Goal: Information Seeking & Learning: Learn about a topic

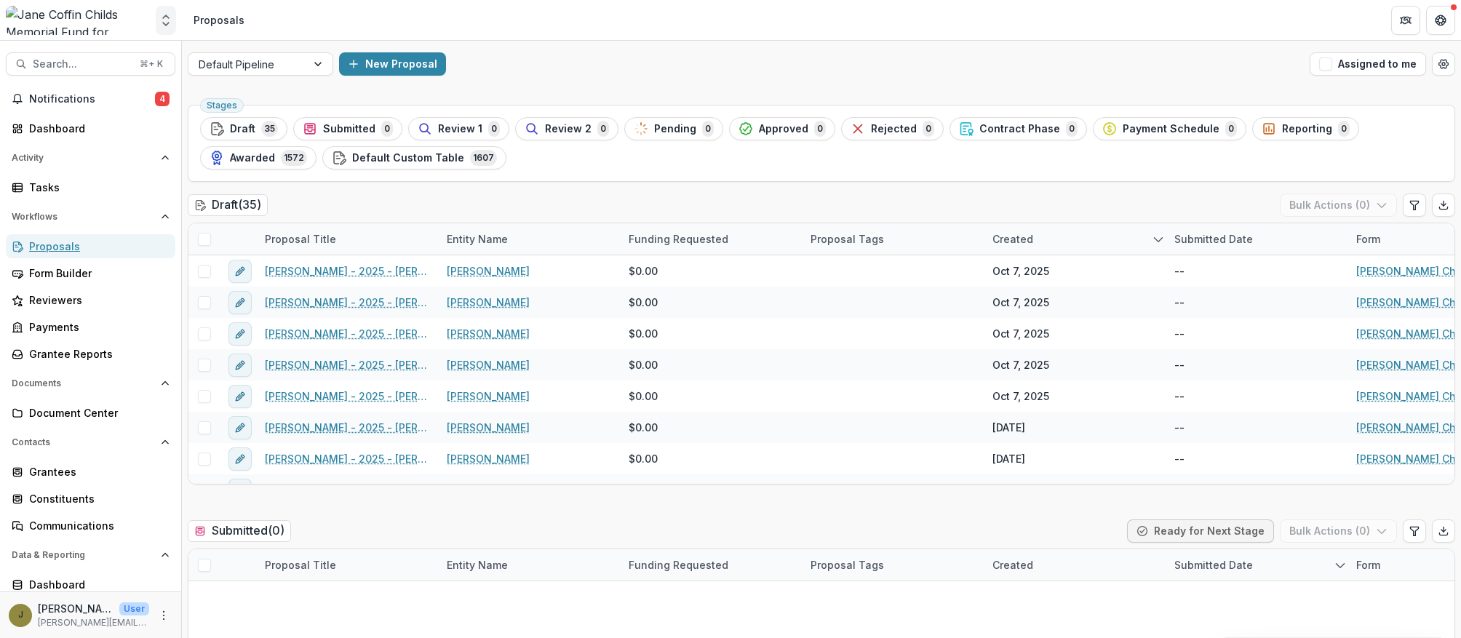
click at [167, 23] on polyline "Open entity switcher" at bounding box center [166, 24] width 6 height 3
click at [162, 20] on icon "Open entity switcher" at bounding box center [166, 20] width 15 height 15
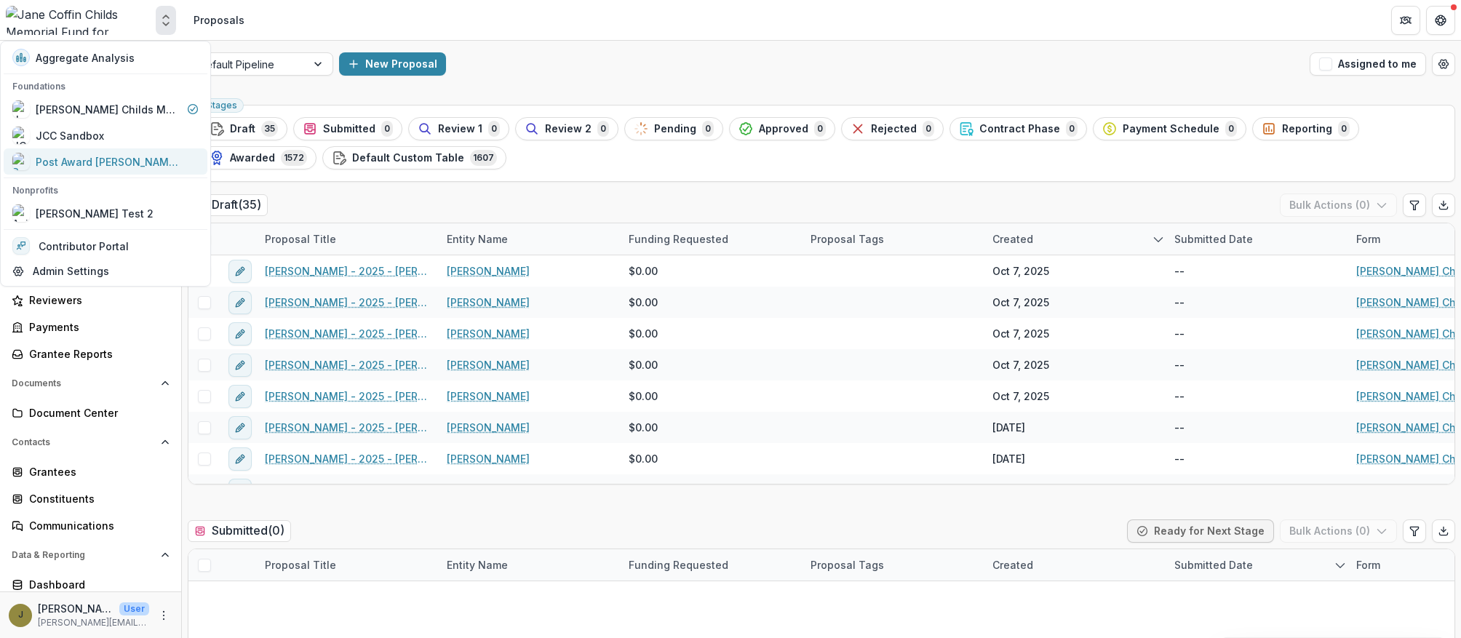
click at [71, 158] on div "Post Award [PERSON_NAME] Childs Memorial Fund" at bounding box center [109, 161] width 146 height 15
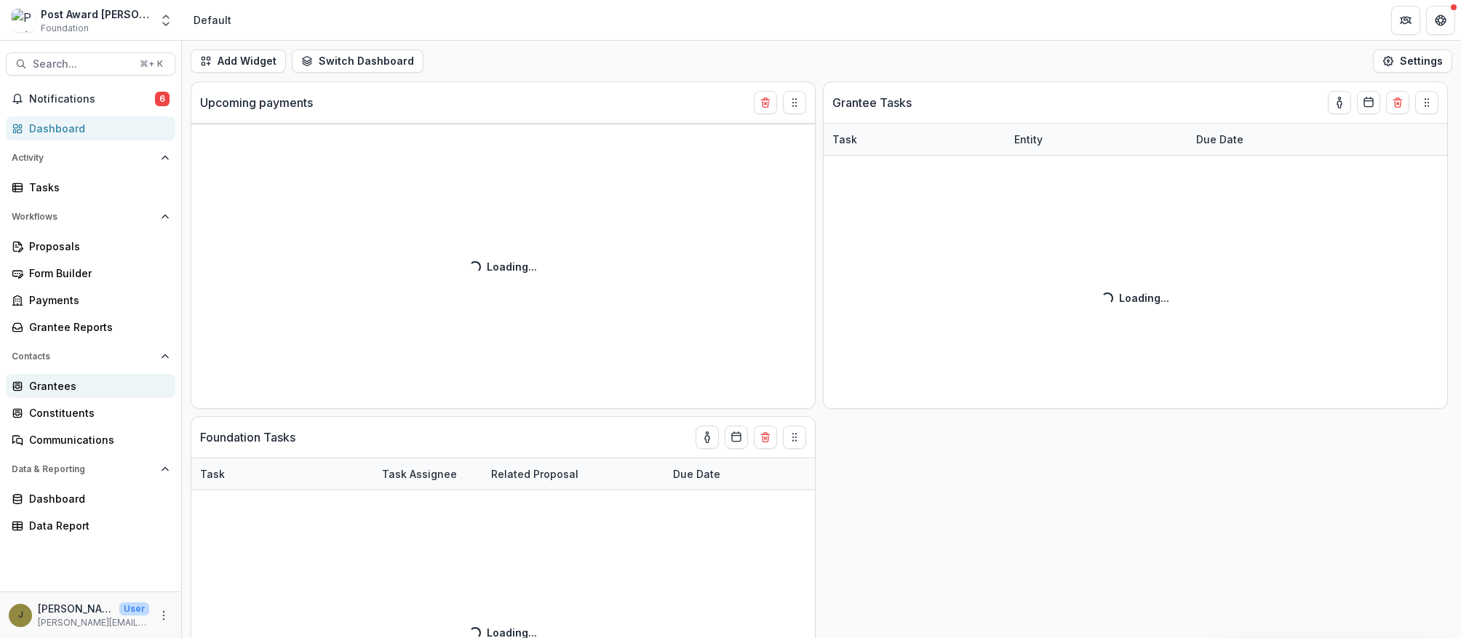
click at [33, 378] on div "Grantees" at bounding box center [96, 385] width 135 height 15
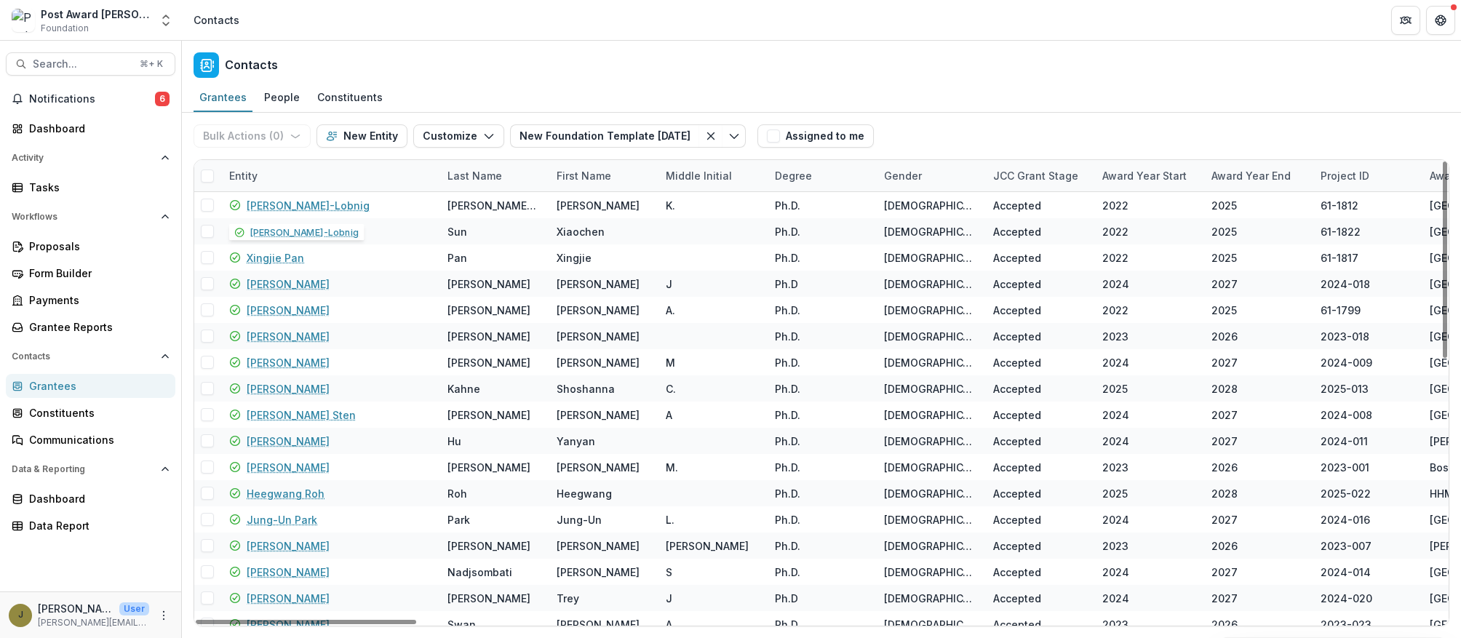
click at [249, 175] on div "Entity" at bounding box center [244, 175] width 46 height 15
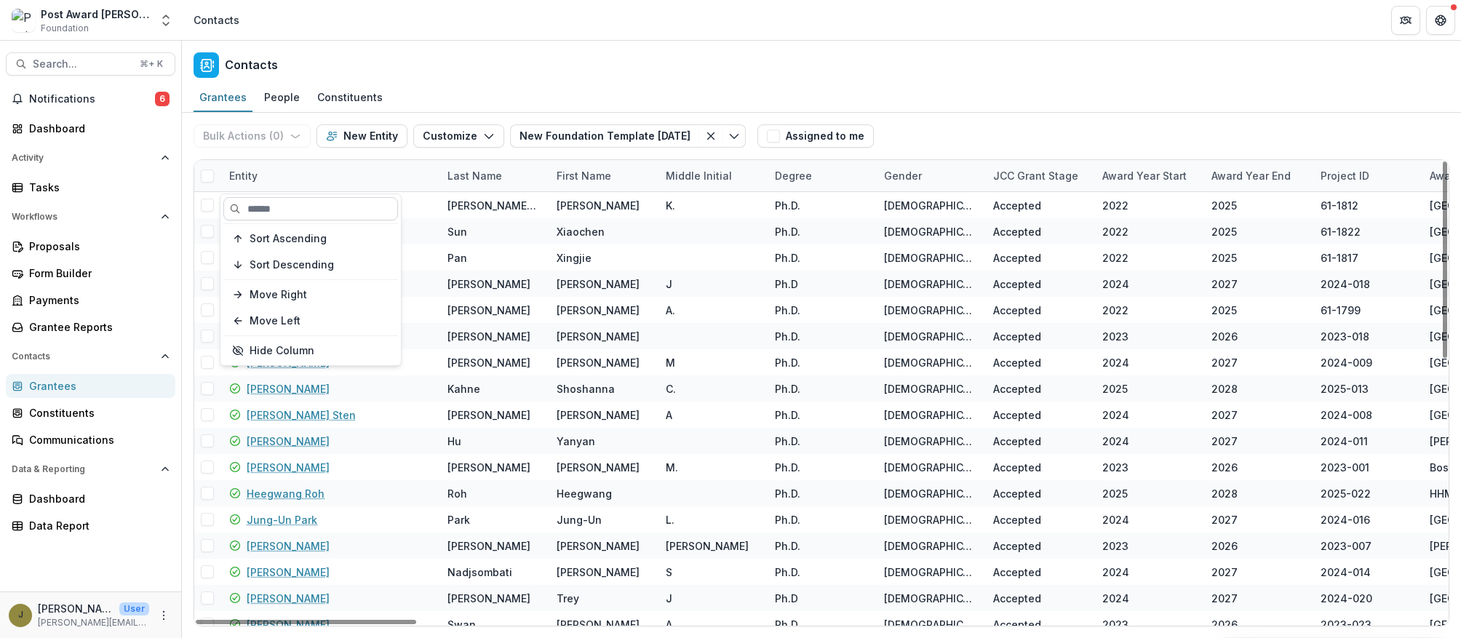
click at [258, 209] on input at bounding box center [310, 208] width 175 height 23
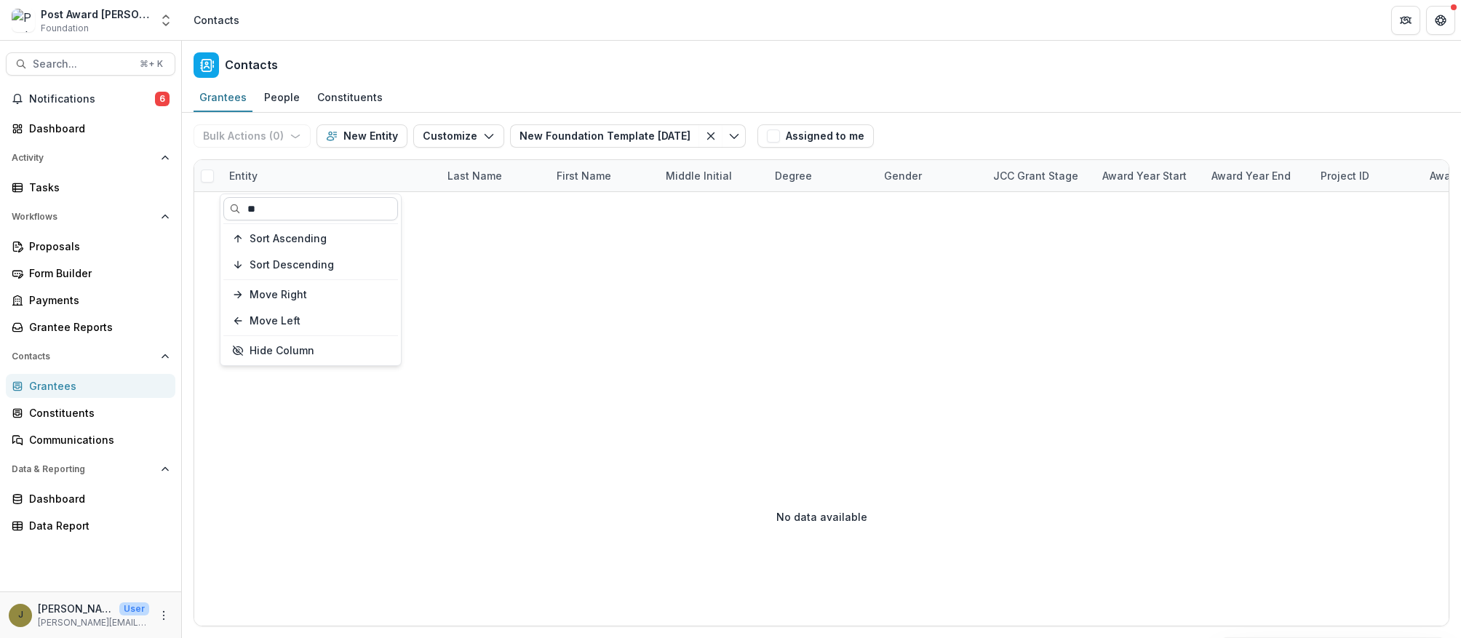
type input "*"
type input "****"
click at [17, 386] on icon at bounding box center [18, 387] width 12 height 12
click at [166, 19] on icon "Open entity switcher" at bounding box center [166, 20] width 15 height 15
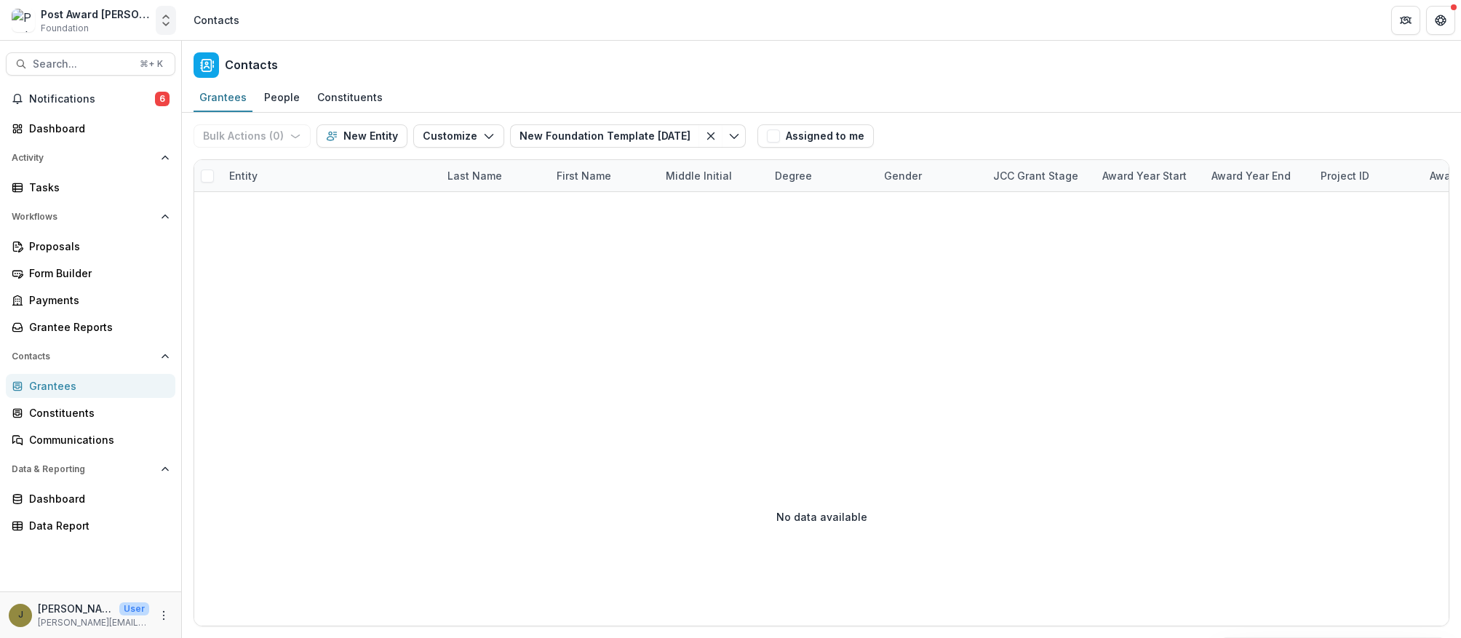
click at [164, 23] on polyline "Open entity switcher" at bounding box center [166, 24] width 6 height 3
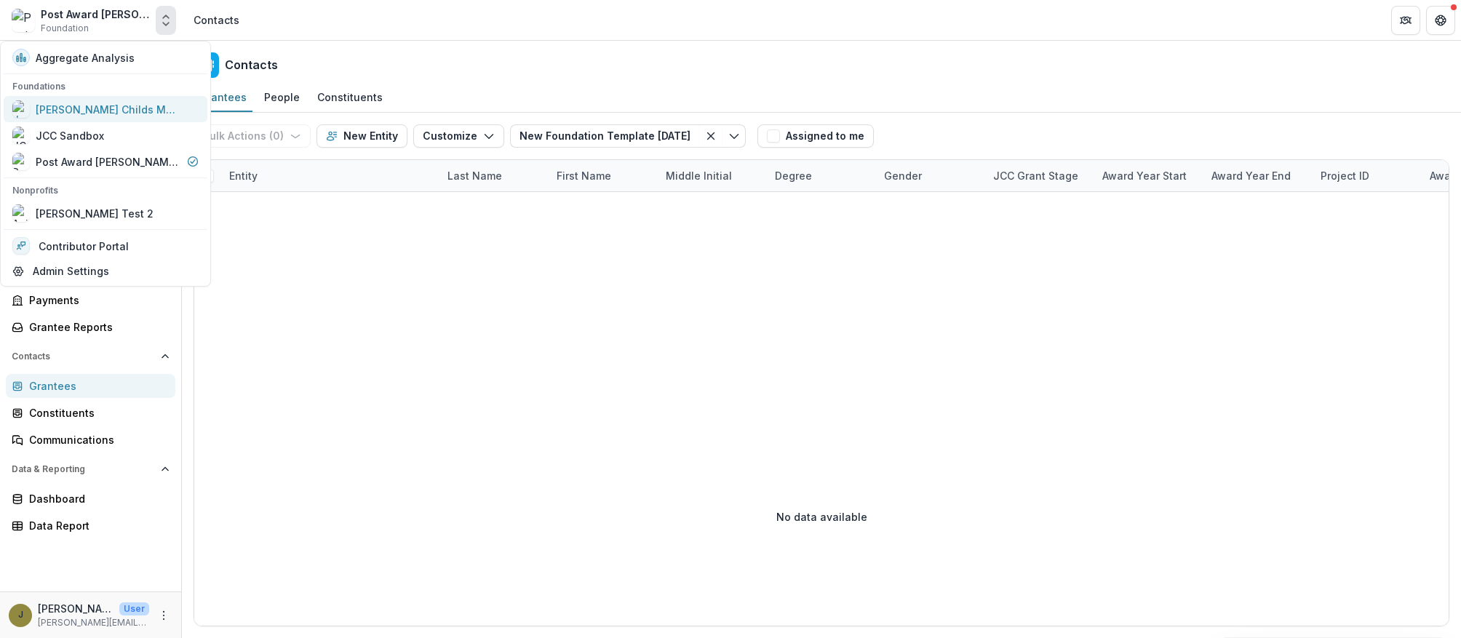
click at [93, 113] on div "[PERSON_NAME] Childs Memorial Fund for Medical Research" at bounding box center [109, 109] width 146 height 15
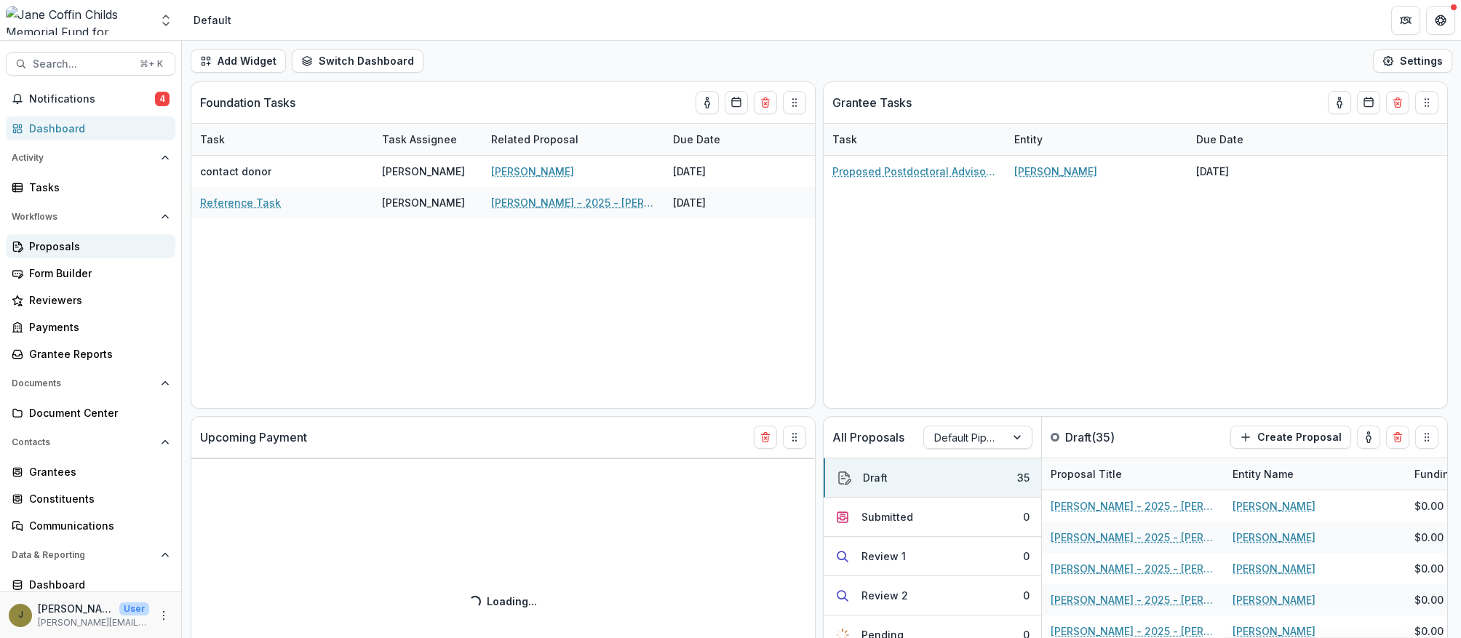
click at [56, 242] on div "Proposals" at bounding box center [96, 246] width 135 height 15
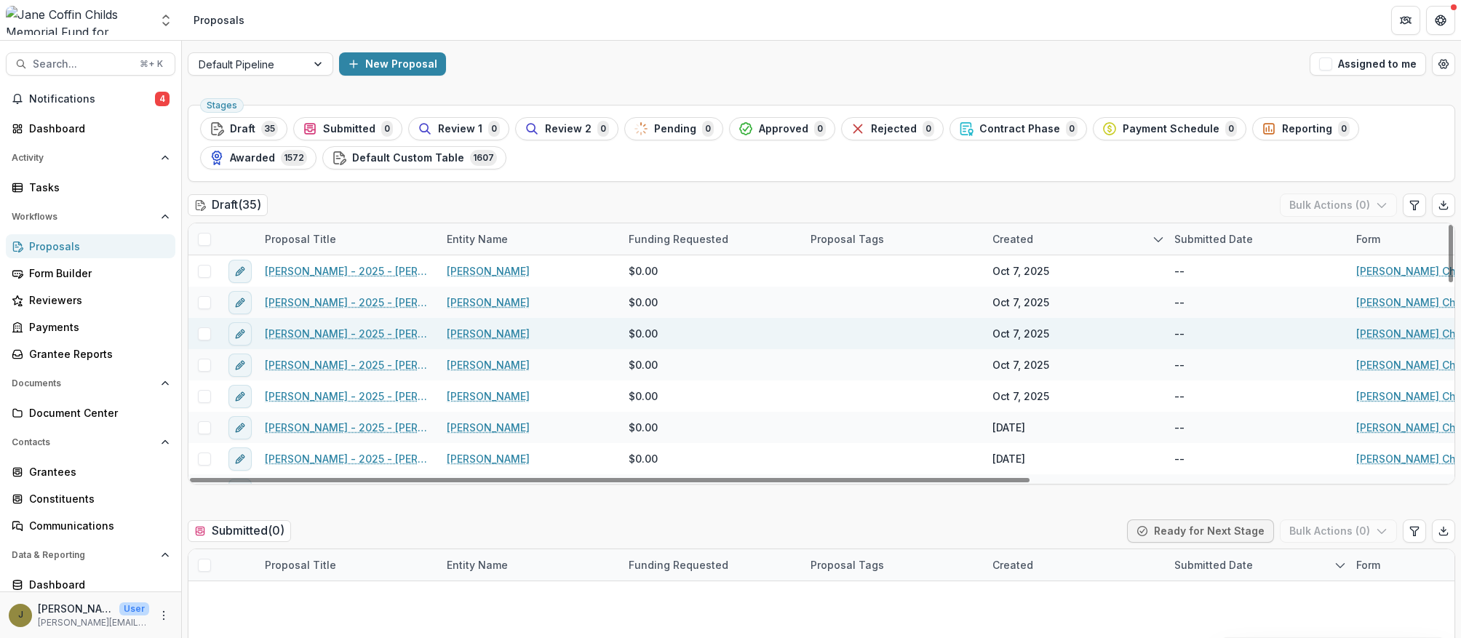
click at [330, 335] on link "[PERSON_NAME] - 2025 - [PERSON_NAME] Childs Memorial Fund - Fellowship Applicat…" at bounding box center [347, 333] width 164 height 15
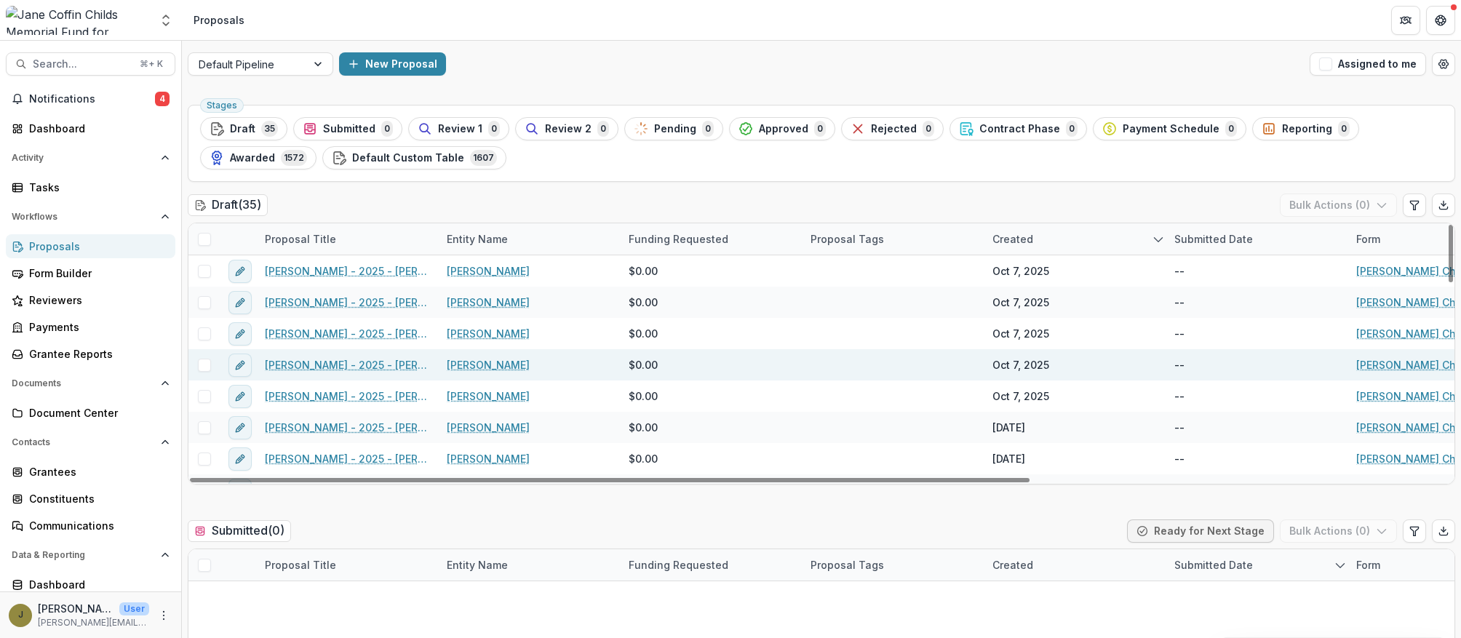
click at [303, 362] on link "[PERSON_NAME] - 2025 - [PERSON_NAME] Childs Memorial Fund - Fellowship Applicat…" at bounding box center [347, 364] width 164 height 15
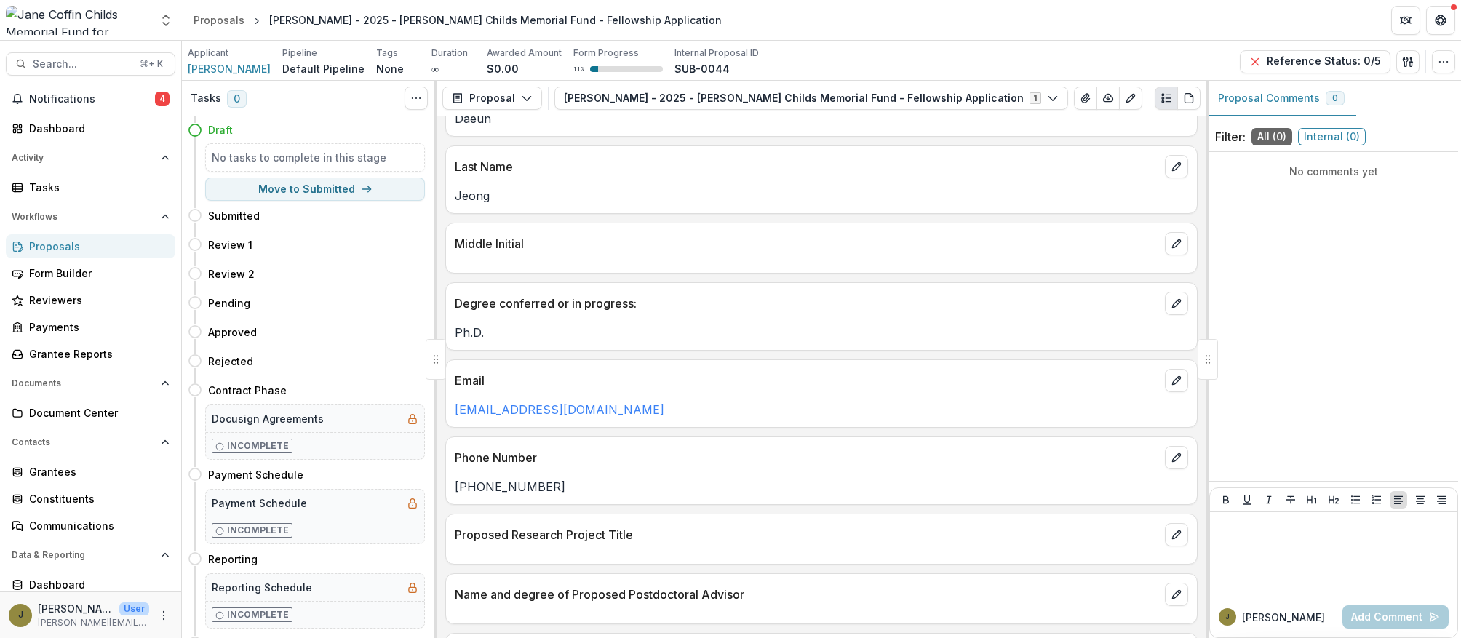
scroll to position [370, 0]
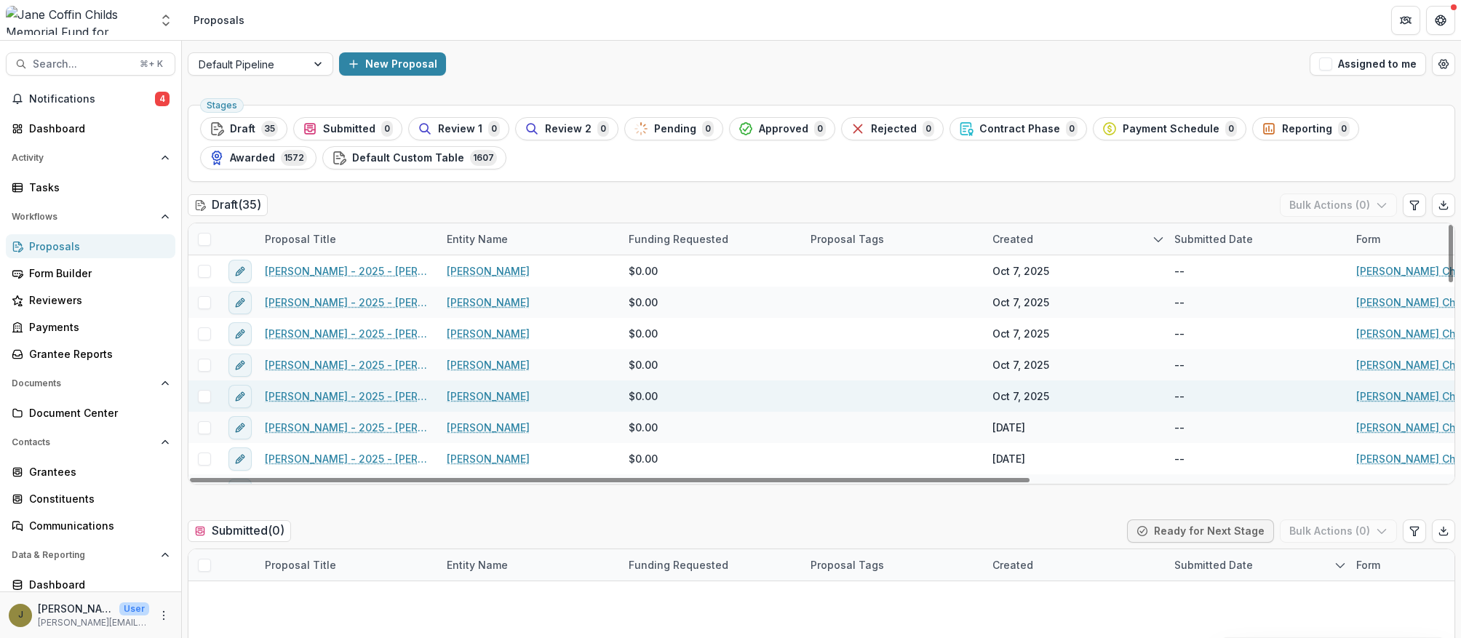
click at [349, 397] on link "[PERSON_NAME] - 2025 - [PERSON_NAME] Childs Memorial Fund - Fellowship Applicat…" at bounding box center [347, 396] width 164 height 15
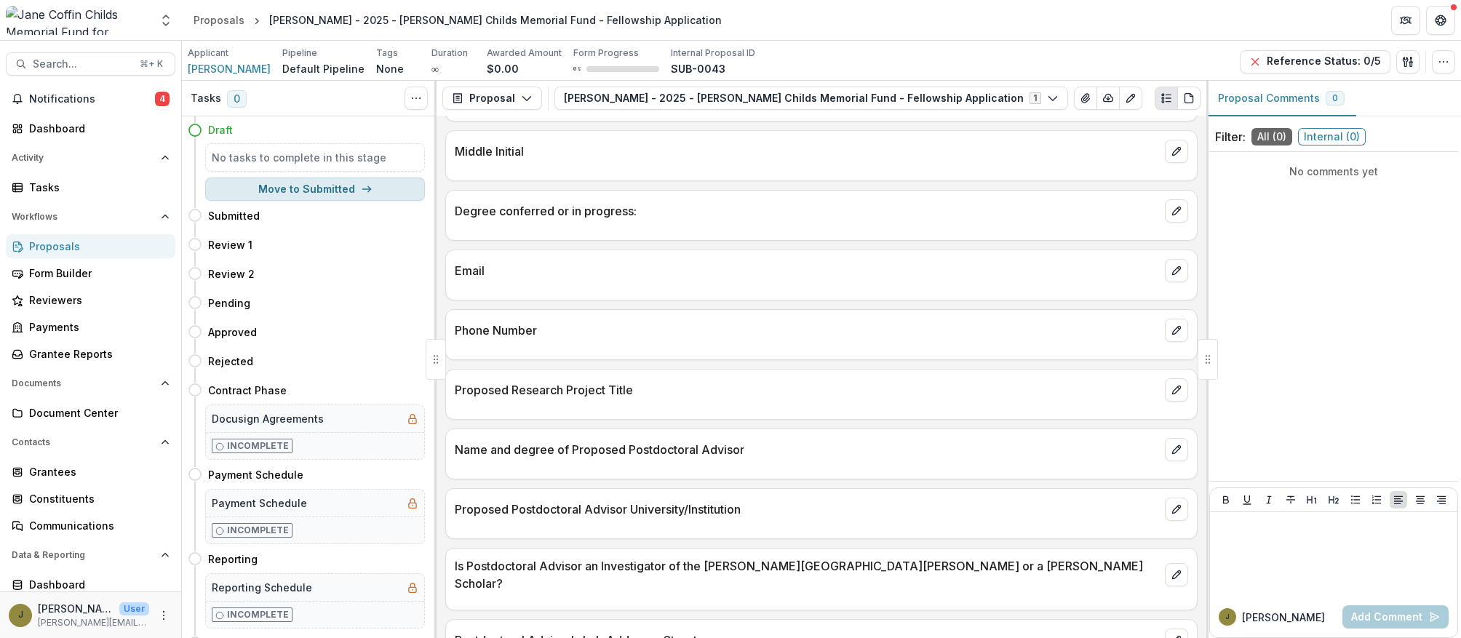
scroll to position [408, 0]
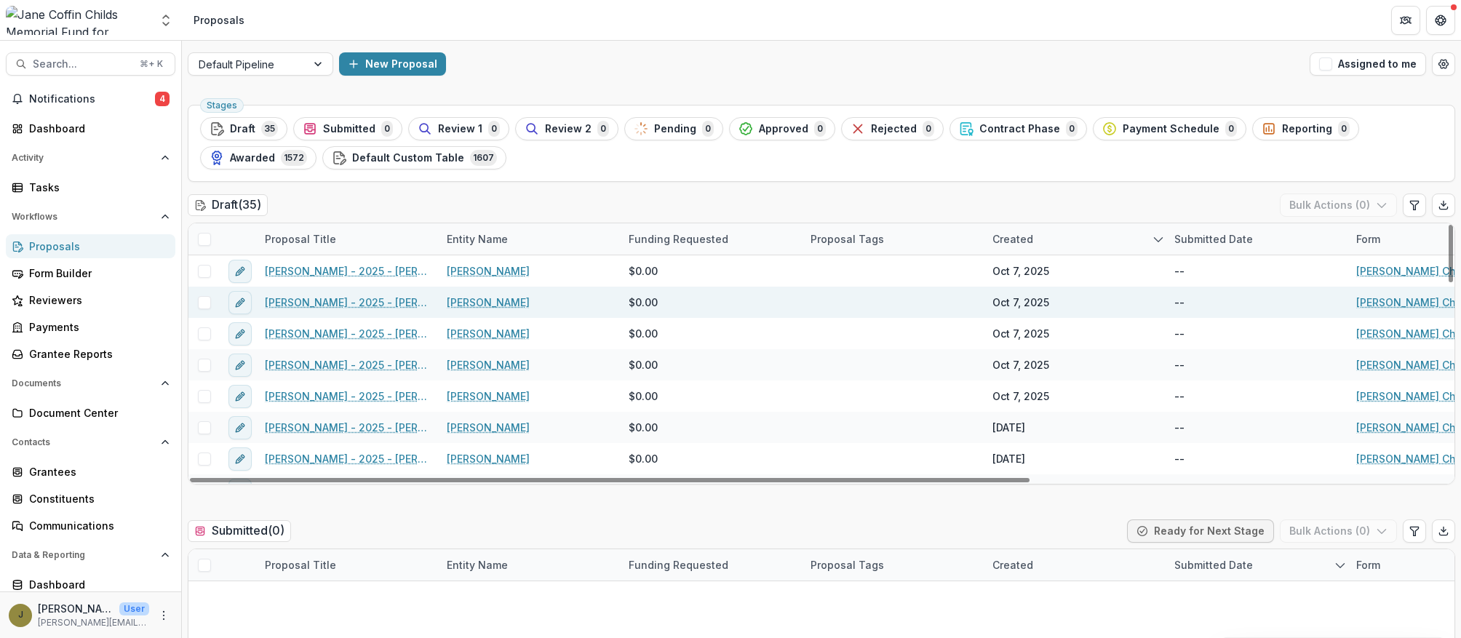
click at [336, 299] on link "[PERSON_NAME] - 2025 - [PERSON_NAME] Childs Memorial Fund - Fellowship Applicat…" at bounding box center [347, 302] width 164 height 15
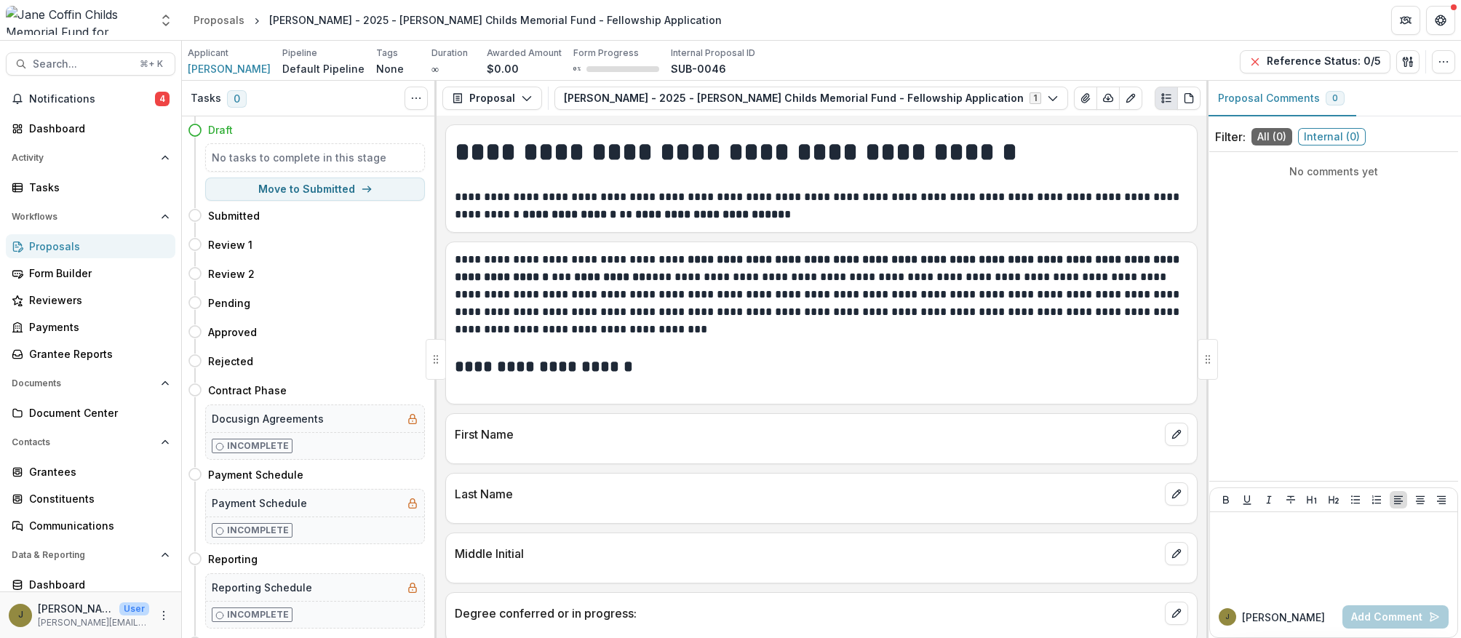
scroll to position [62, 0]
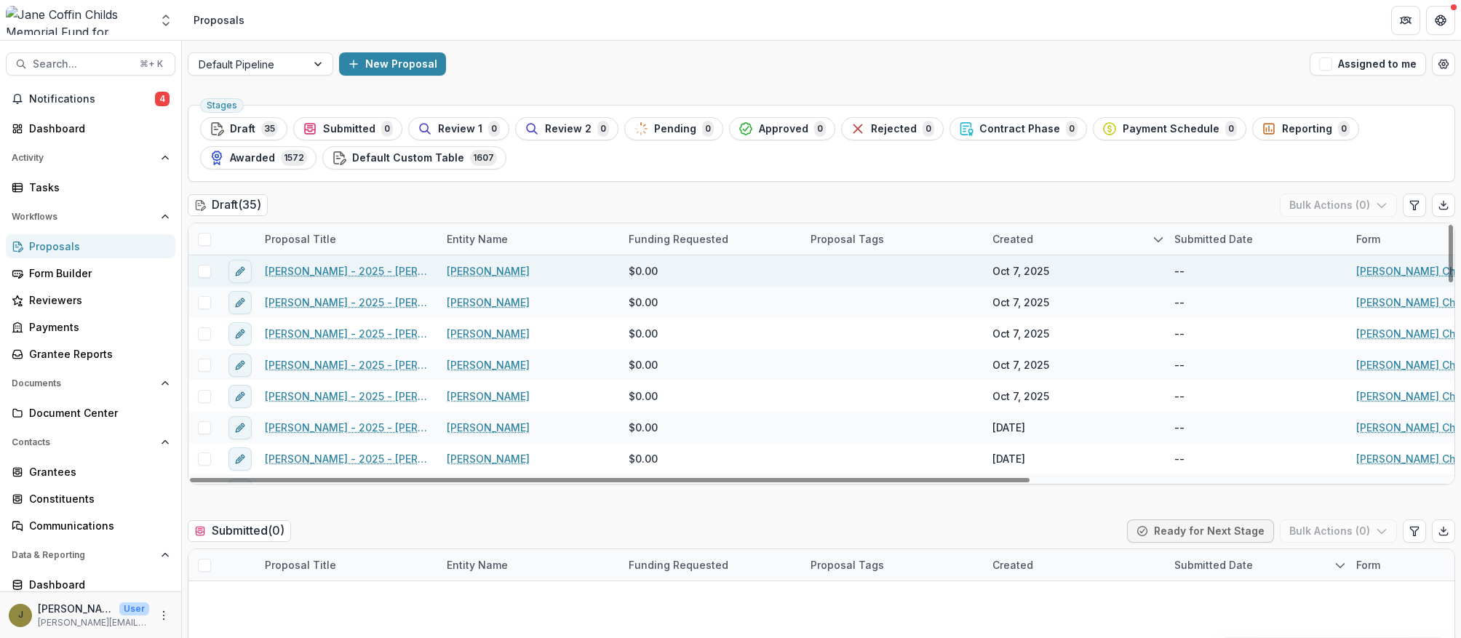
click at [379, 261] on div "[PERSON_NAME] - 2025 - [PERSON_NAME] Childs Memorial Fund - Fellowship Applicat…" at bounding box center [347, 270] width 182 height 31
click at [375, 268] on link "[PERSON_NAME] - 2025 - [PERSON_NAME] Childs Memorial Fund - Fellowship Applicat…" at bounding box center [347, 270] width 164 height 15
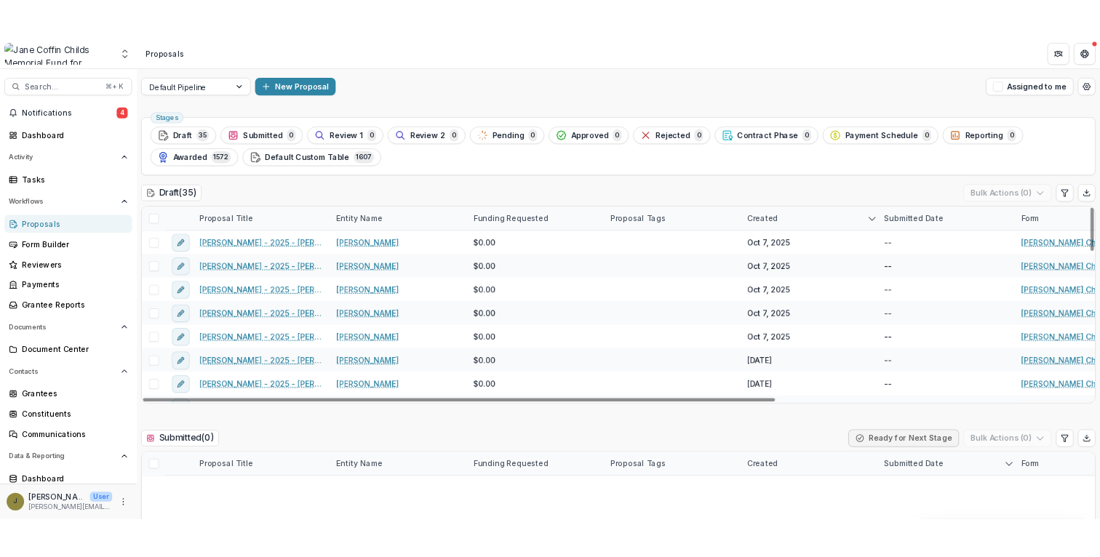
scroll to position [867, 0]
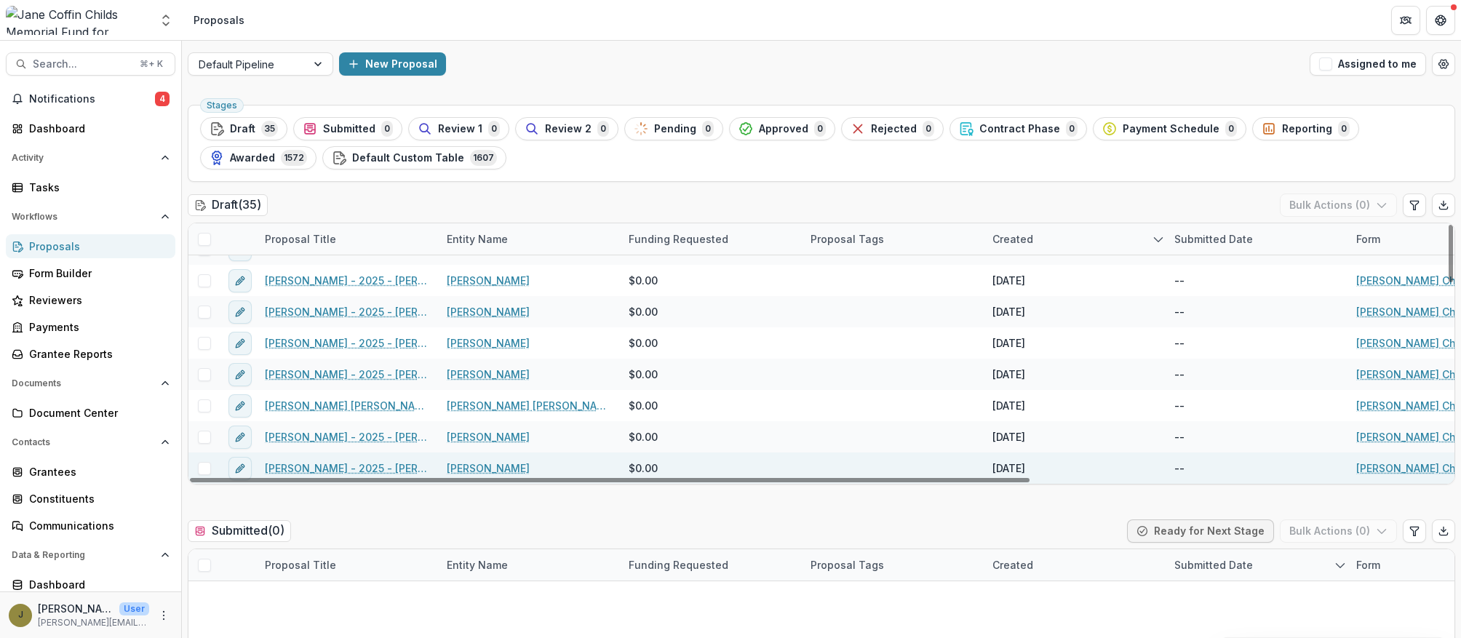
click at [335, 464] on link "[PERSON_NAME] - 2025 - [PERSON_NAME] Childs Memorial Fund - Fellowship Applicat…" at bounding box center [347, 468] width 164 height 15
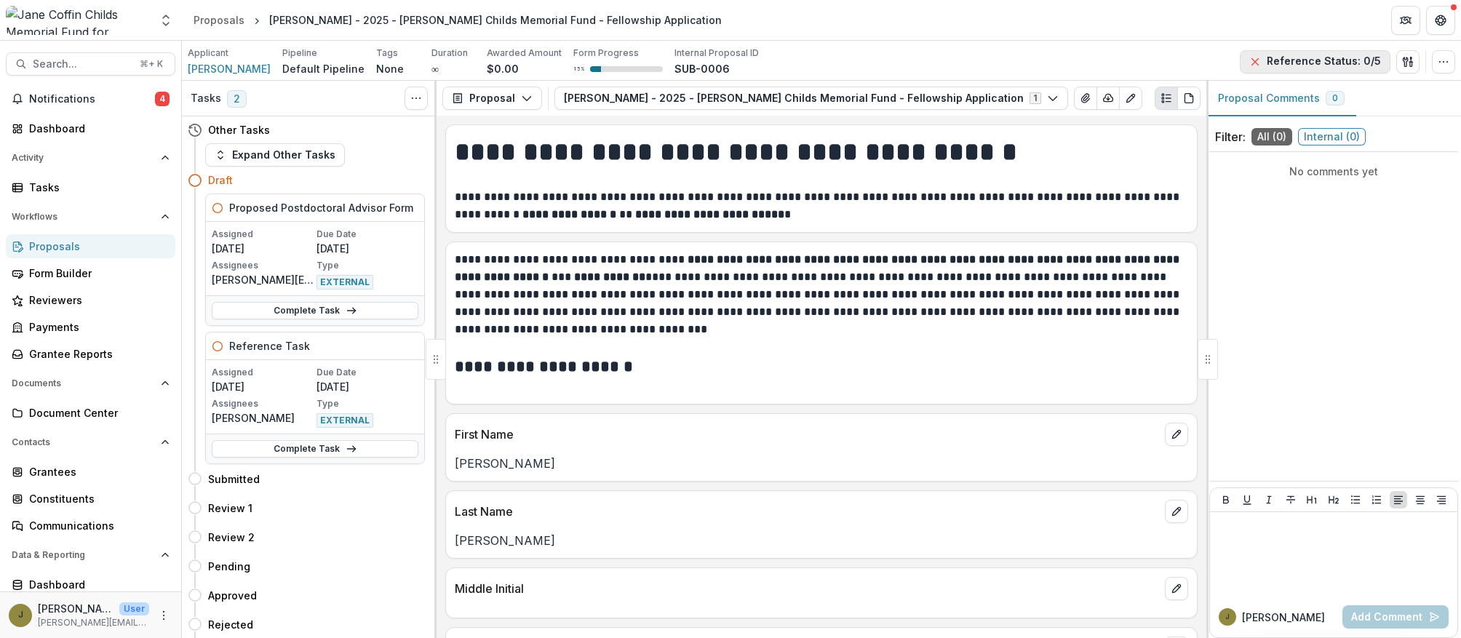
click at [1286, 66] on button "Reference Status: 0/5" at bounding box center [1315, 61] width 151 height 23
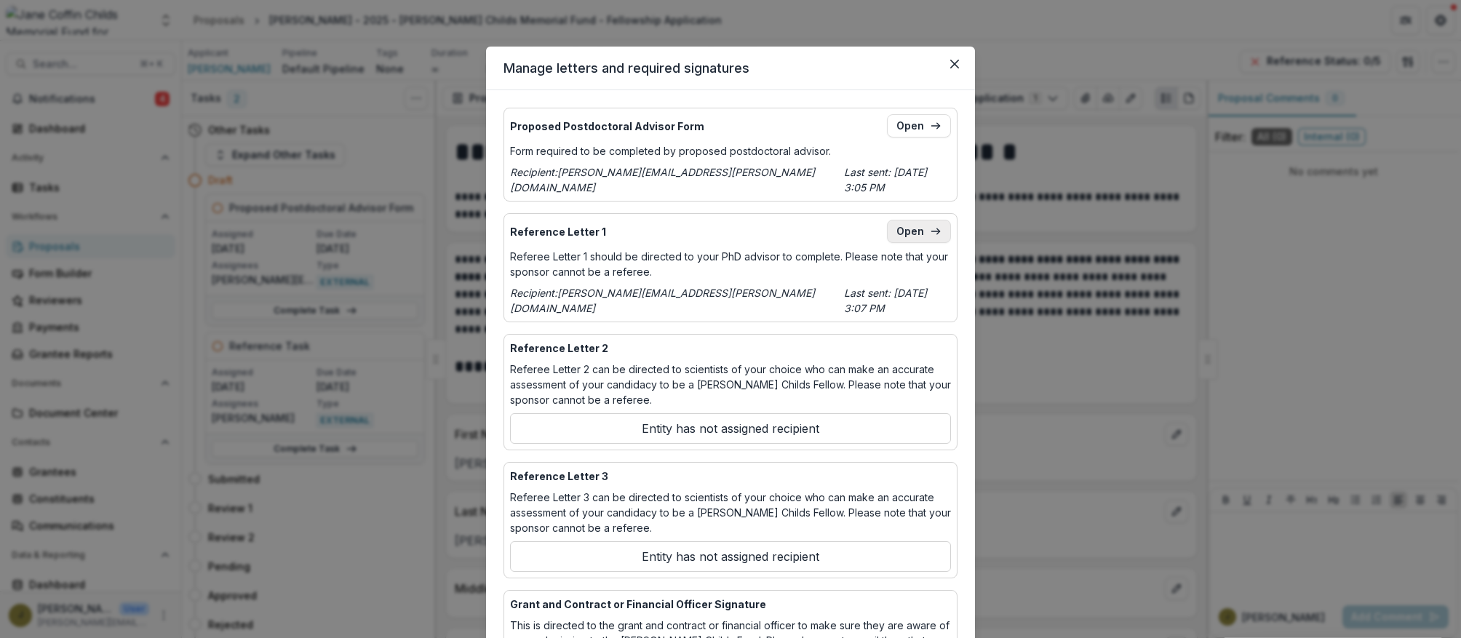
click at [916, 220] on link "Open" at bounding box center [919, 231] width 64 height 23
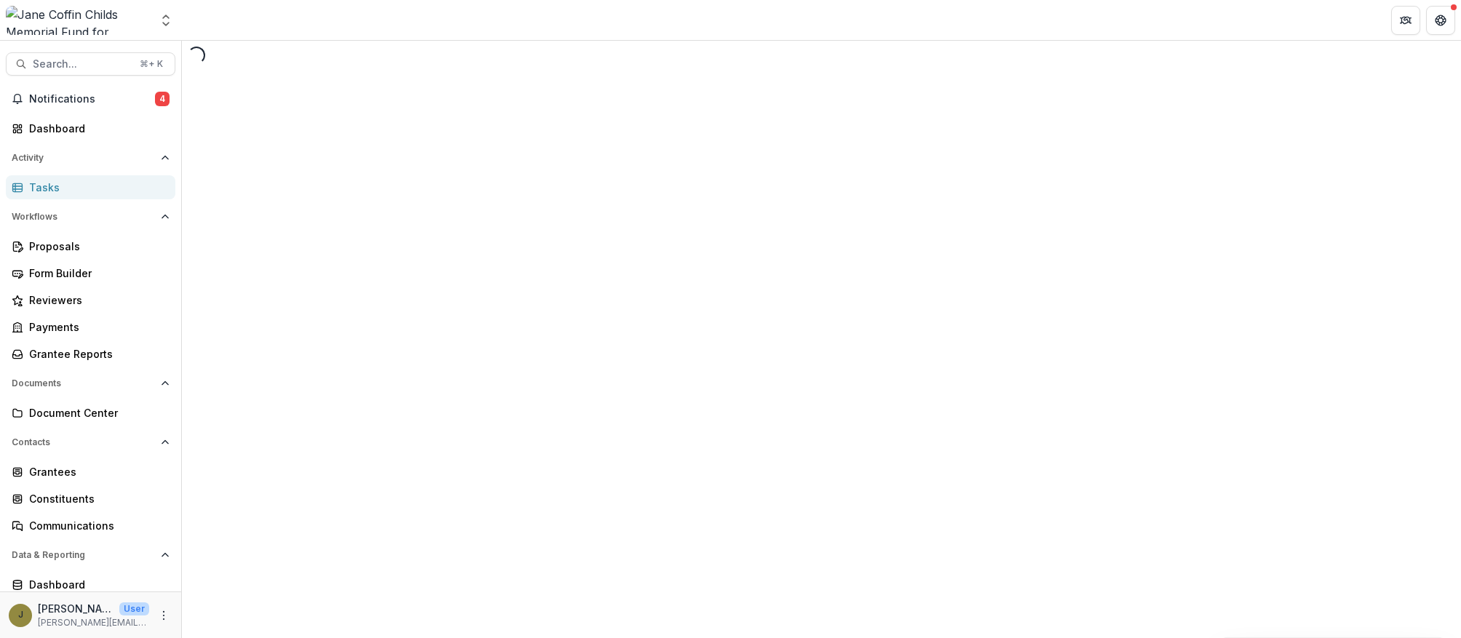
select select "********"
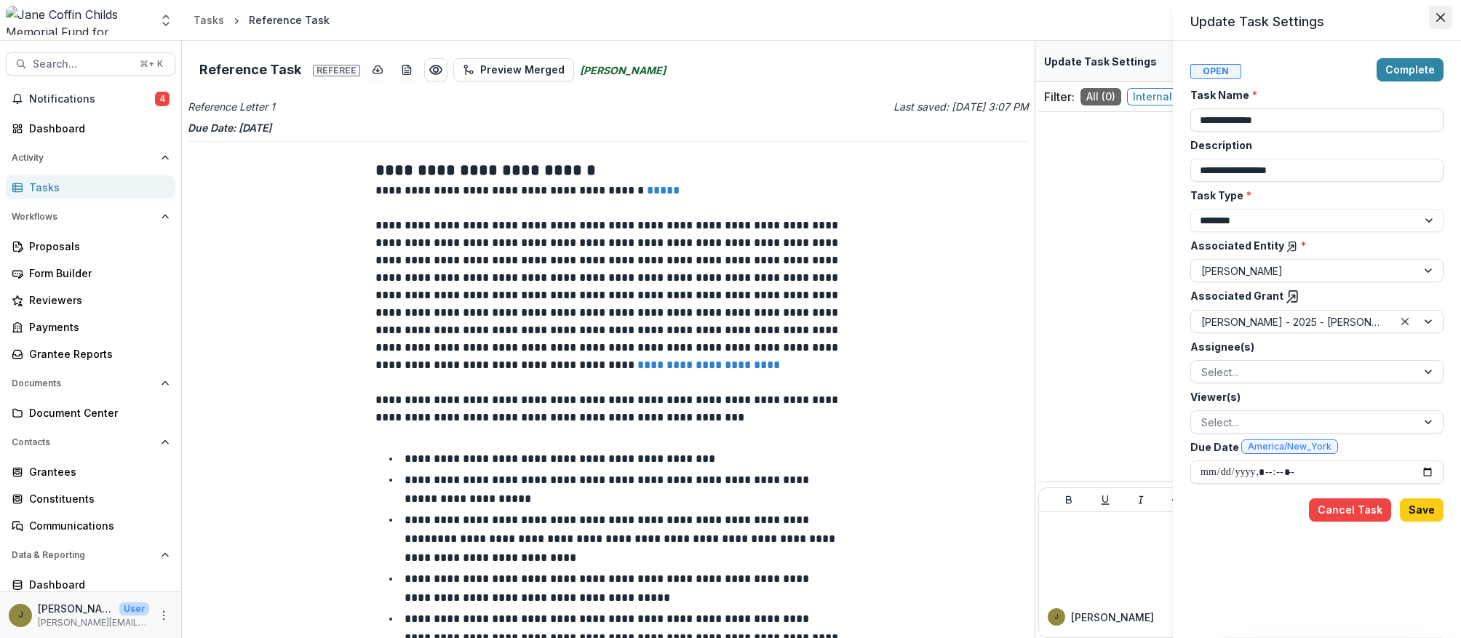
click at [1434, 13] on button "Close" at bounding box center [1440, 17] width 23 height 23
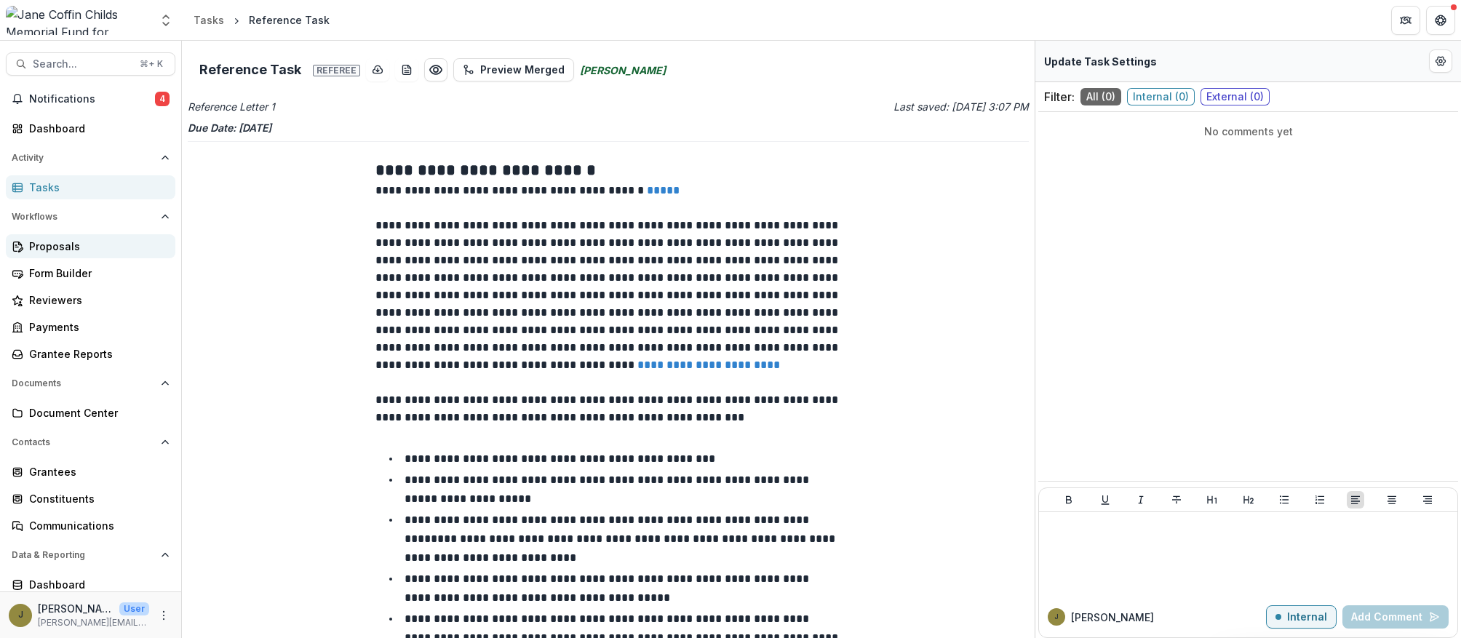
click at [65, 248] on div "Proposals" at bounding box center [96, 246] width 135 height 15
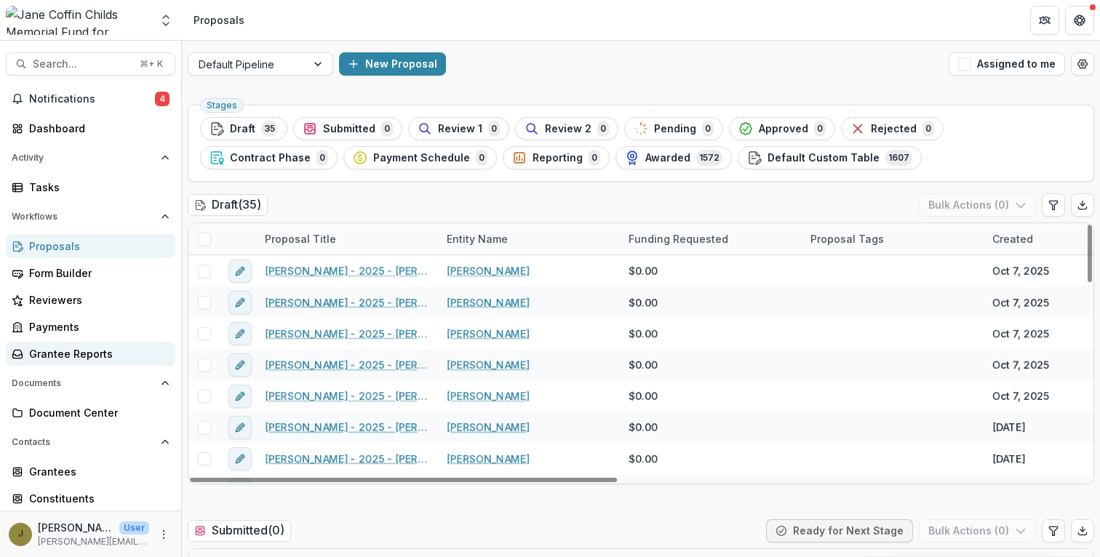
click at [96, 350] on div "Grantee Reports" at bounding box center [96, 353] width 135 height 15
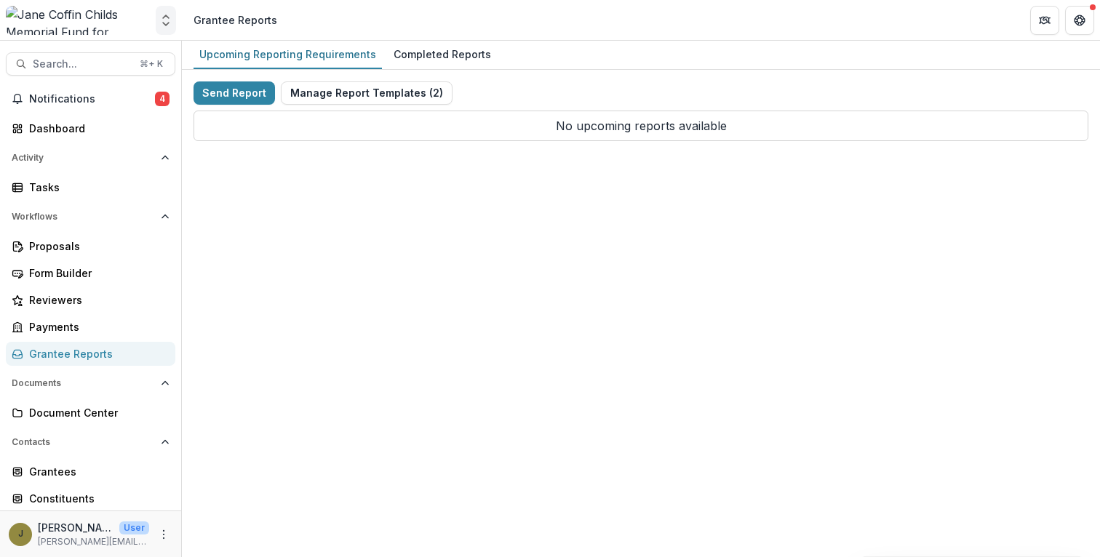
click at [172, 21] on icon "Open entity switcher" at bounding box center [166, 20] width 15 height 15
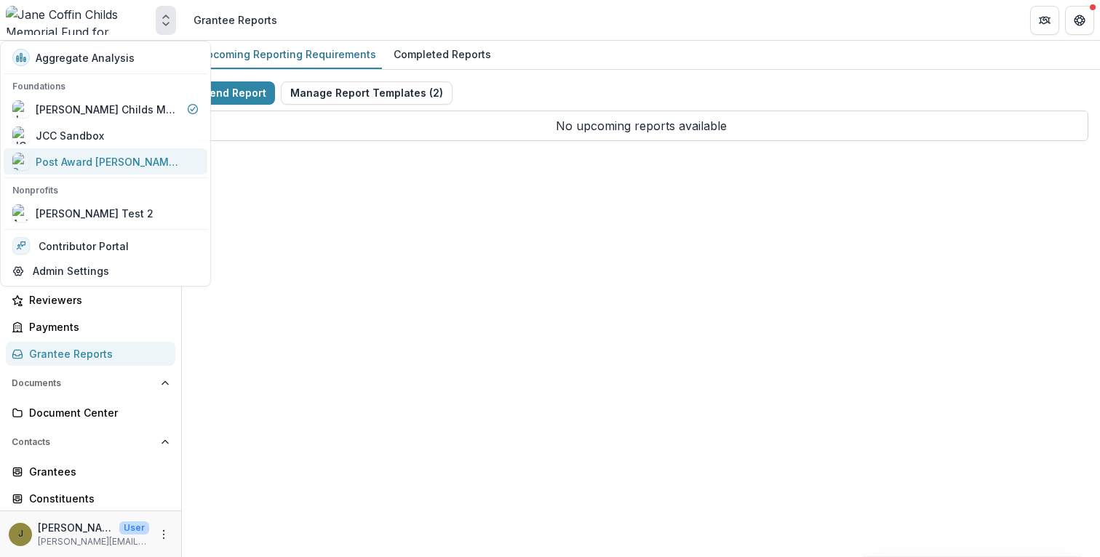
click at [103, 157] on div "Post Award [PERSON_NAME] Childs Memorial Fund" at bounding box center [109, 161] width 146 height 15
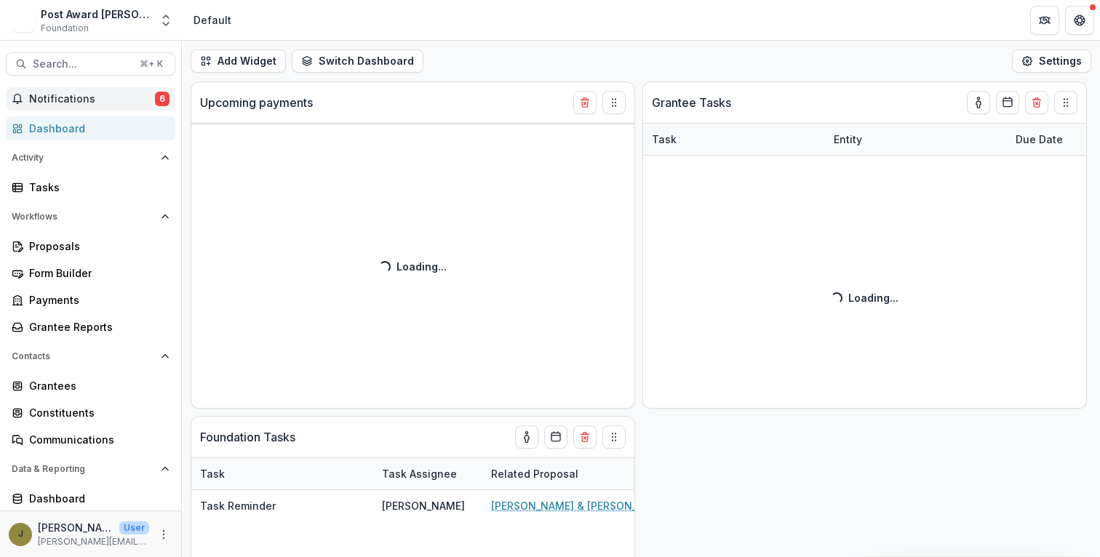
select select "**********"
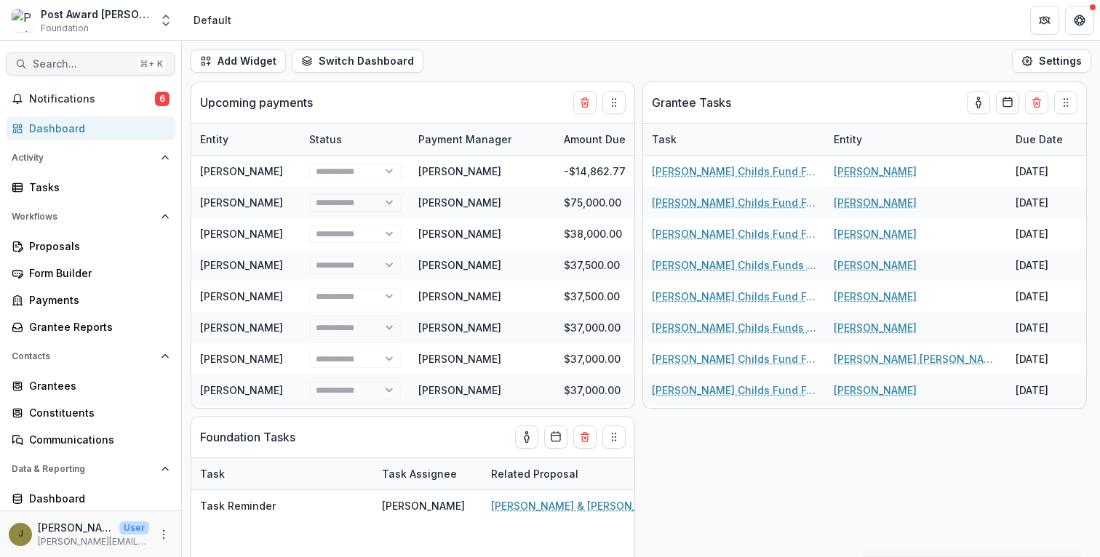
click at [64, 67] on span "Search..." at bounding box center [82, 64] width 98 height 12
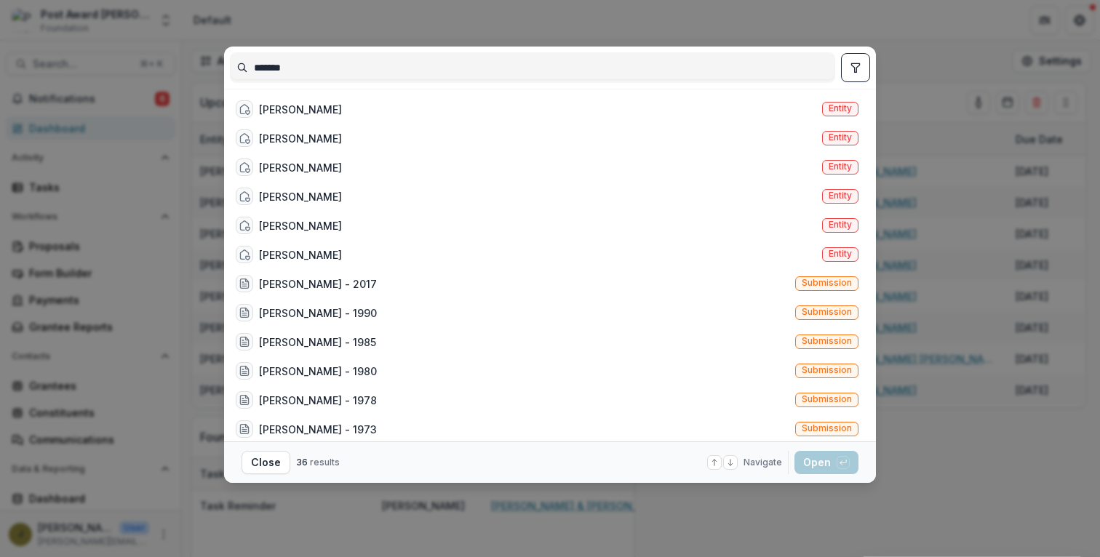
click at [255, 74] on input "*******" at bounding box center [533, 67] width 604 height 23
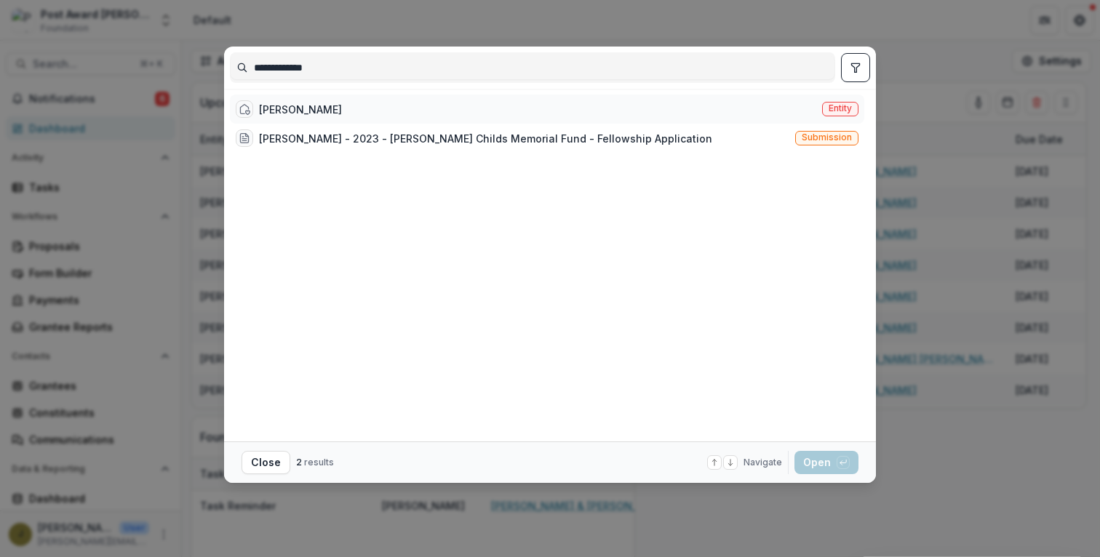
type input "**********"
click at [291, 123] on div "[PERSON_NAME] Entity" at bounding box center [547, 109] width 635 height 29
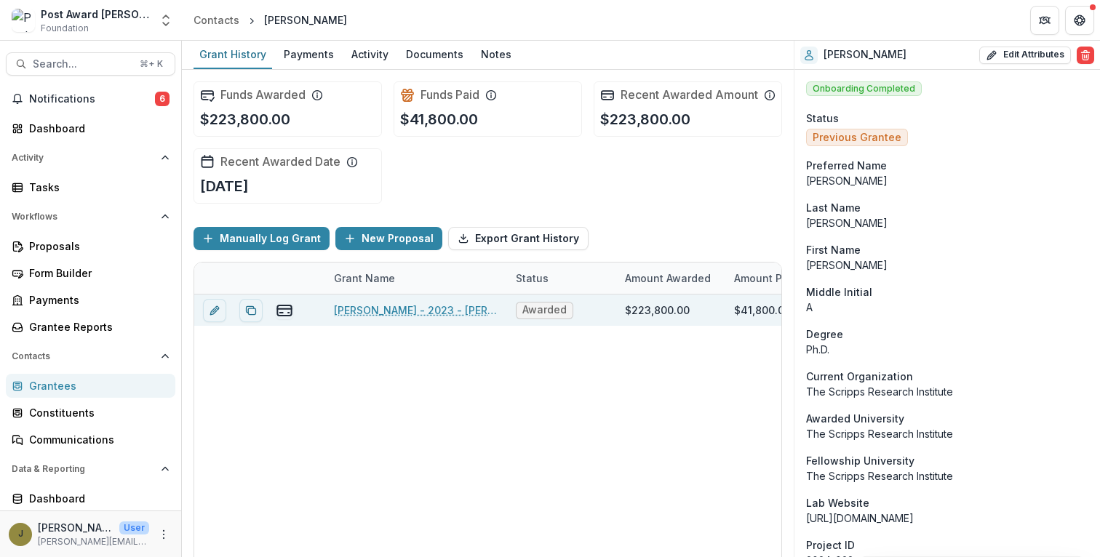
click at [380, 318] on link "[PERSON_NAME] - 2023 - [PERSON_NAME] Childs Memorial Fund - Fellowship Applicat…" at bounding box center [416, 310] width 164 height 15
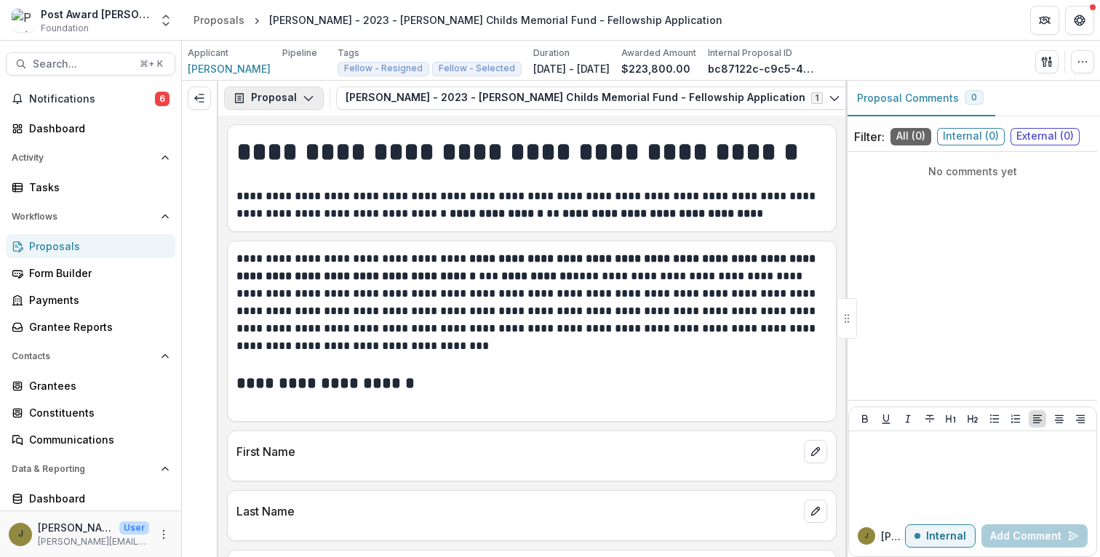
click at [287, 108] on button "Proposal" at bounding box center [274, 98] width 100 height 23
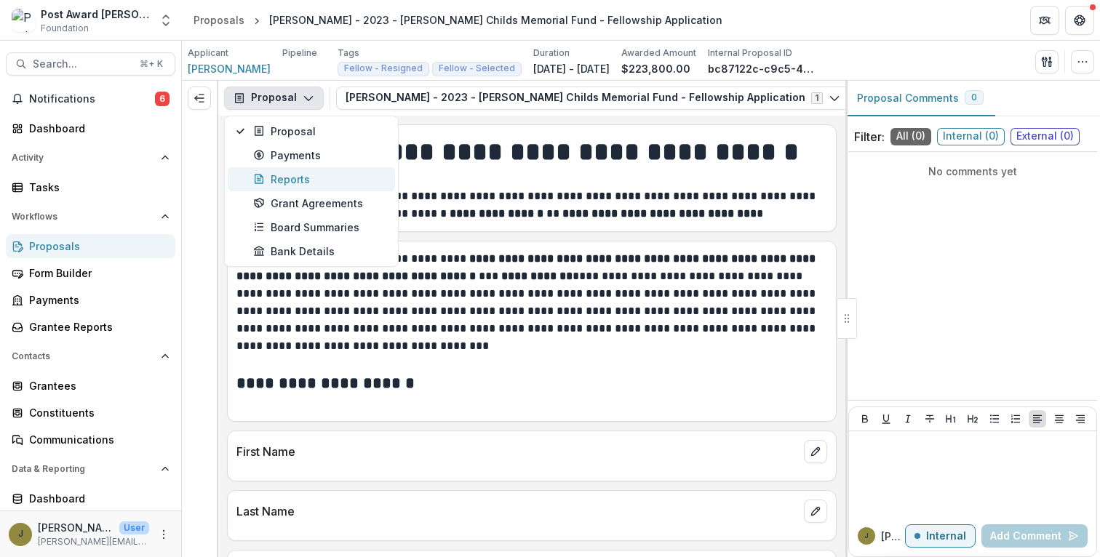
click at [285, 176] on div "Reports" at bounding box center [319, 179] width 133 height 15
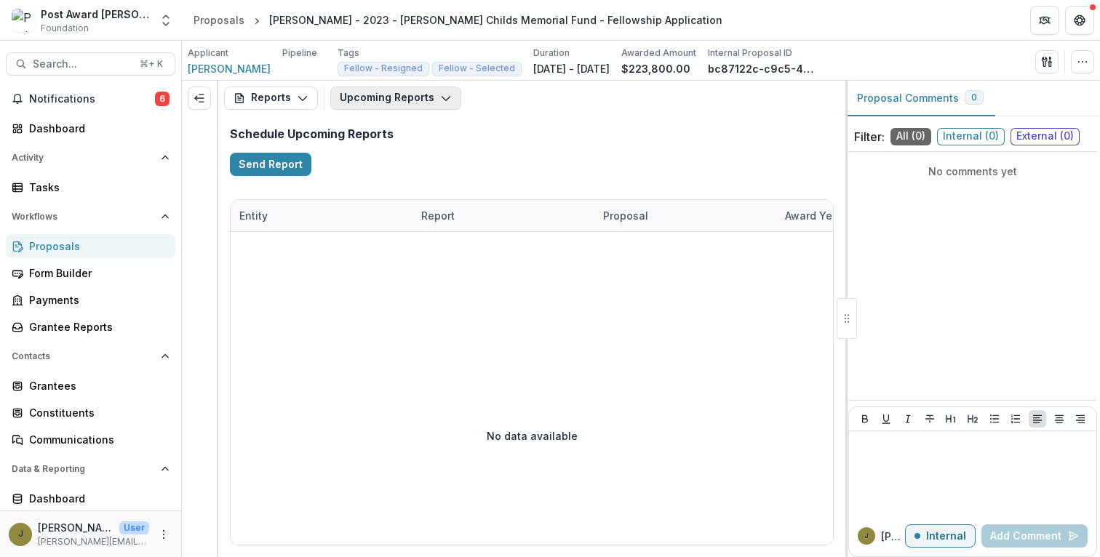
click at [386, 104] on button "Upcoming Reports" at bounding box center [395, 98] width 131 height 23
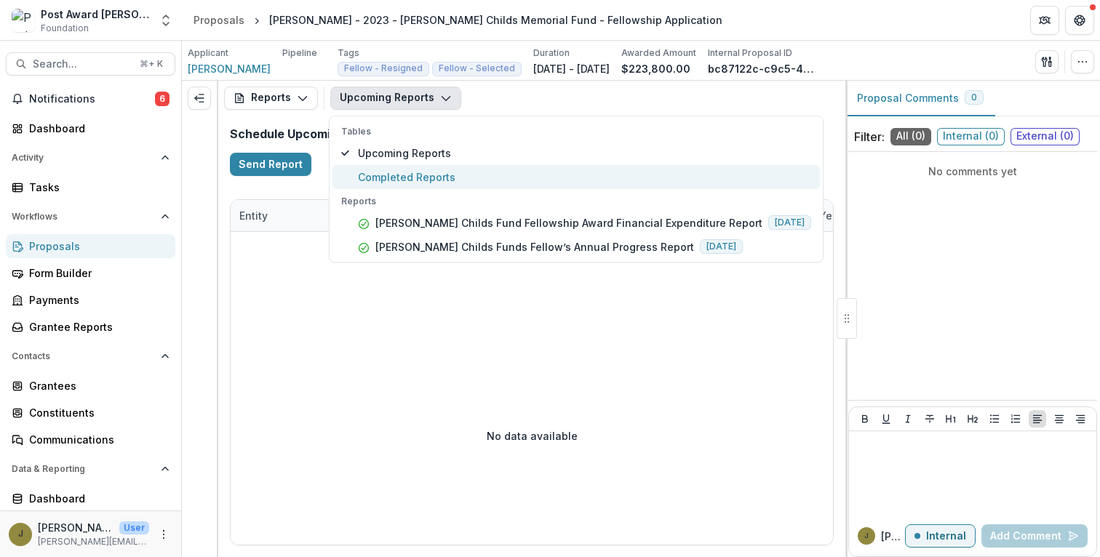
click at [380, 172] on span "Completed Reports" at bounding box center [584, 177] width 453 height 15
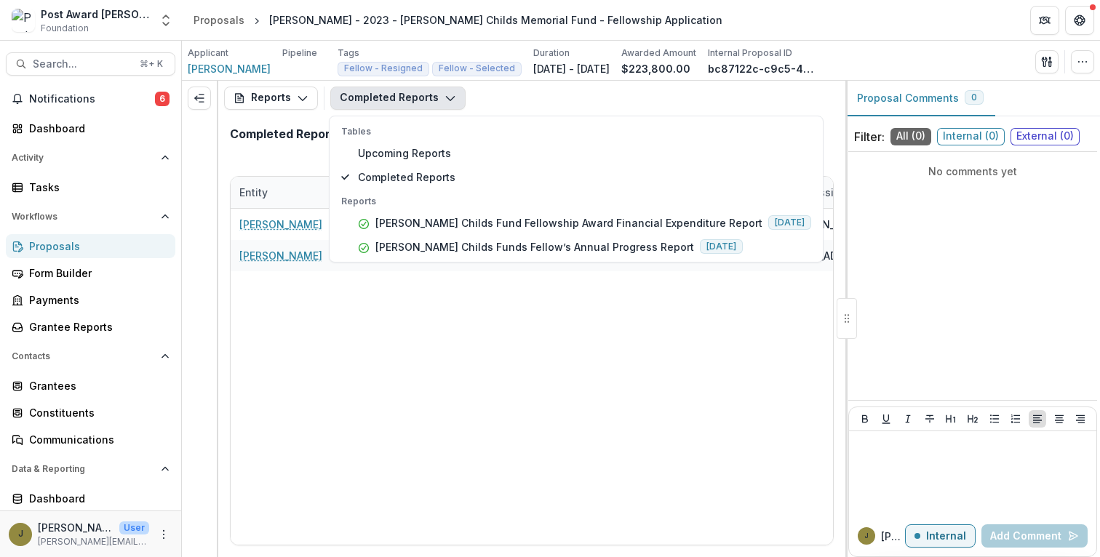
click at [393, 316] on div "[PERSON_NAME] [PERSON_NAME] Childs Fund Fellowship Award Financial Expenditure …" at bounding box center [740, 377] width 1019 height 336
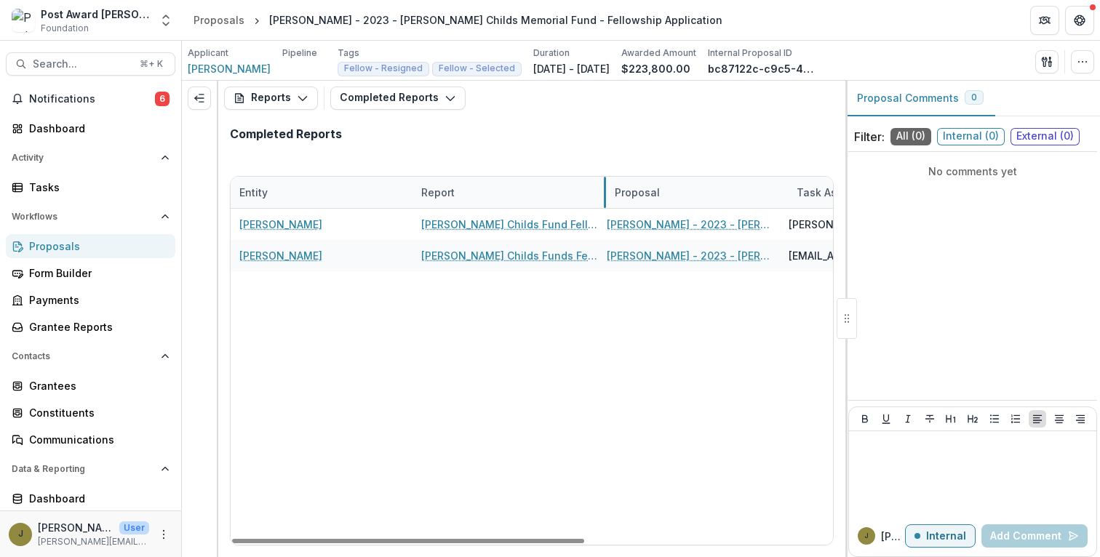
drag, startPoint x: 593, startPoint y: 195, endPoint x: 622, endPoint y: 195, distance: 29.1
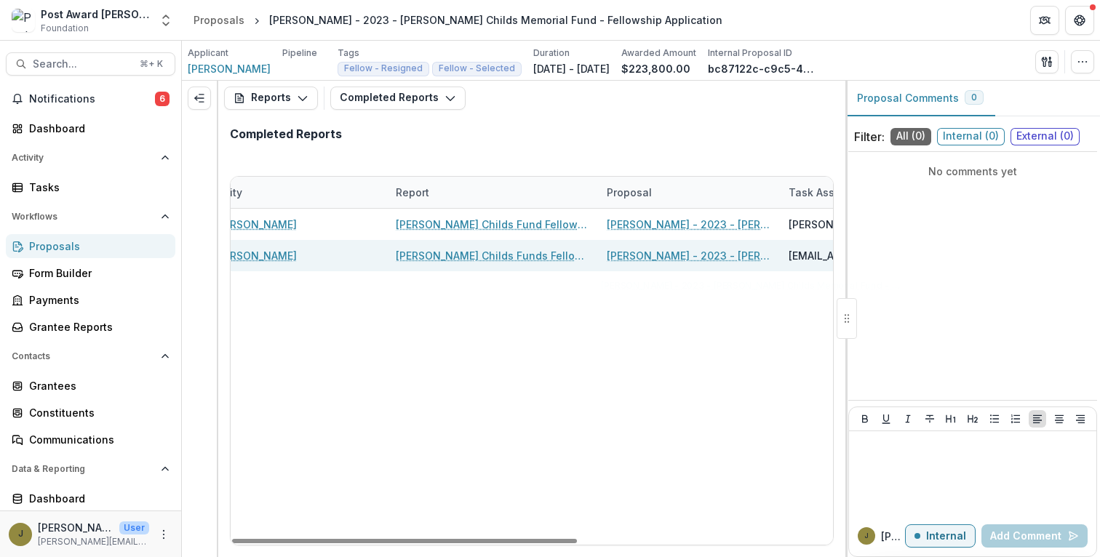
scroll to position [0, 24]
click at [544, 255] on link "[PERSON_NAME] Childs Funds Fellow’s Annual Progress Report" at bounding box center [494, 255] width 194 height 15
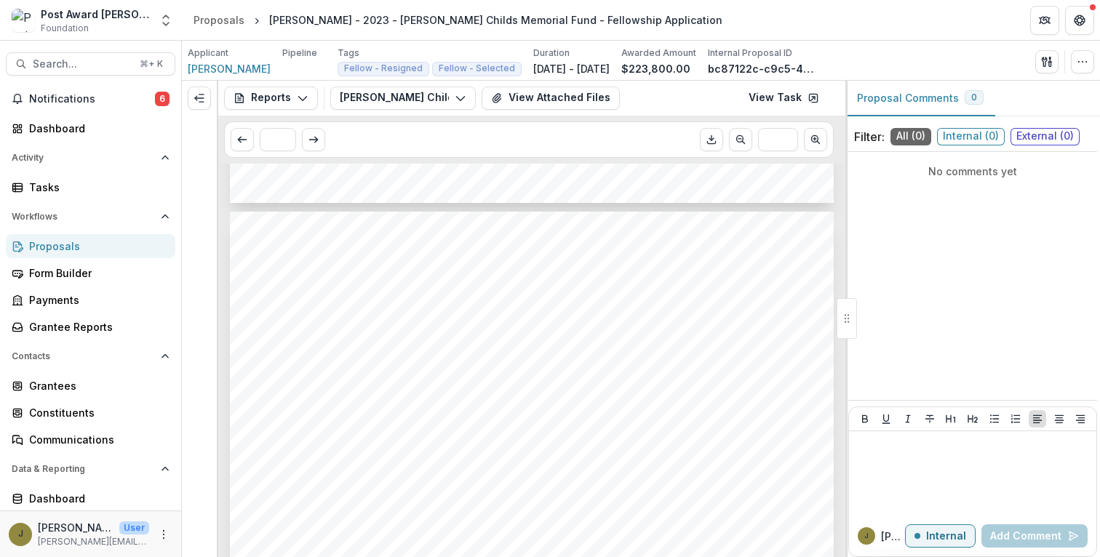
scroll to position [1682, 0]
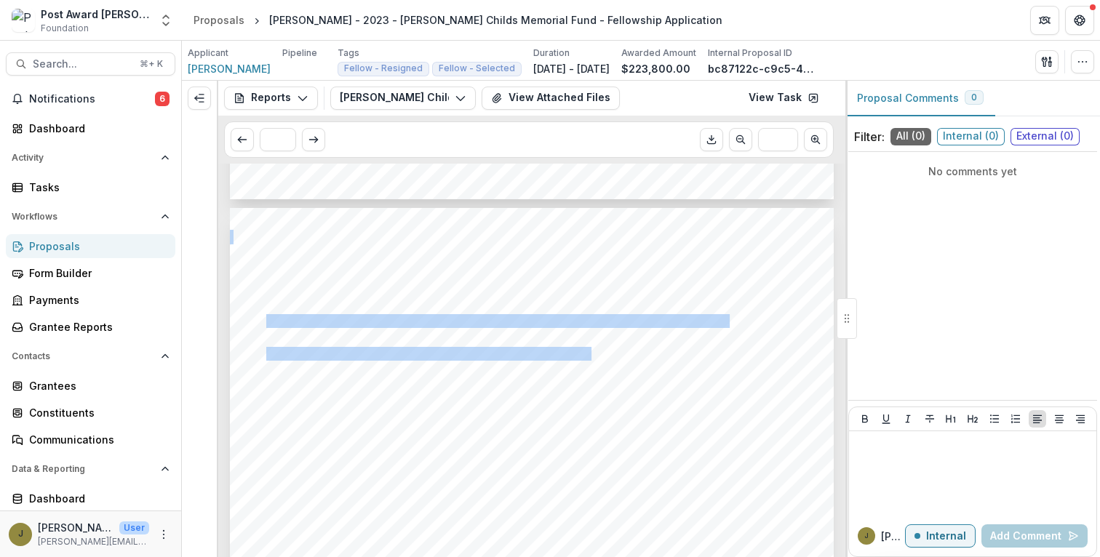
drag, startPoint x: 266, startPoint y: 317, endPoint x: 599, endPoint y: 353, distance: 334.5
copy div "Federation of American Societies for Experimental Biology: Protein Folding in t…"
